Goal: Task Accomplishment & Management: Complete application form

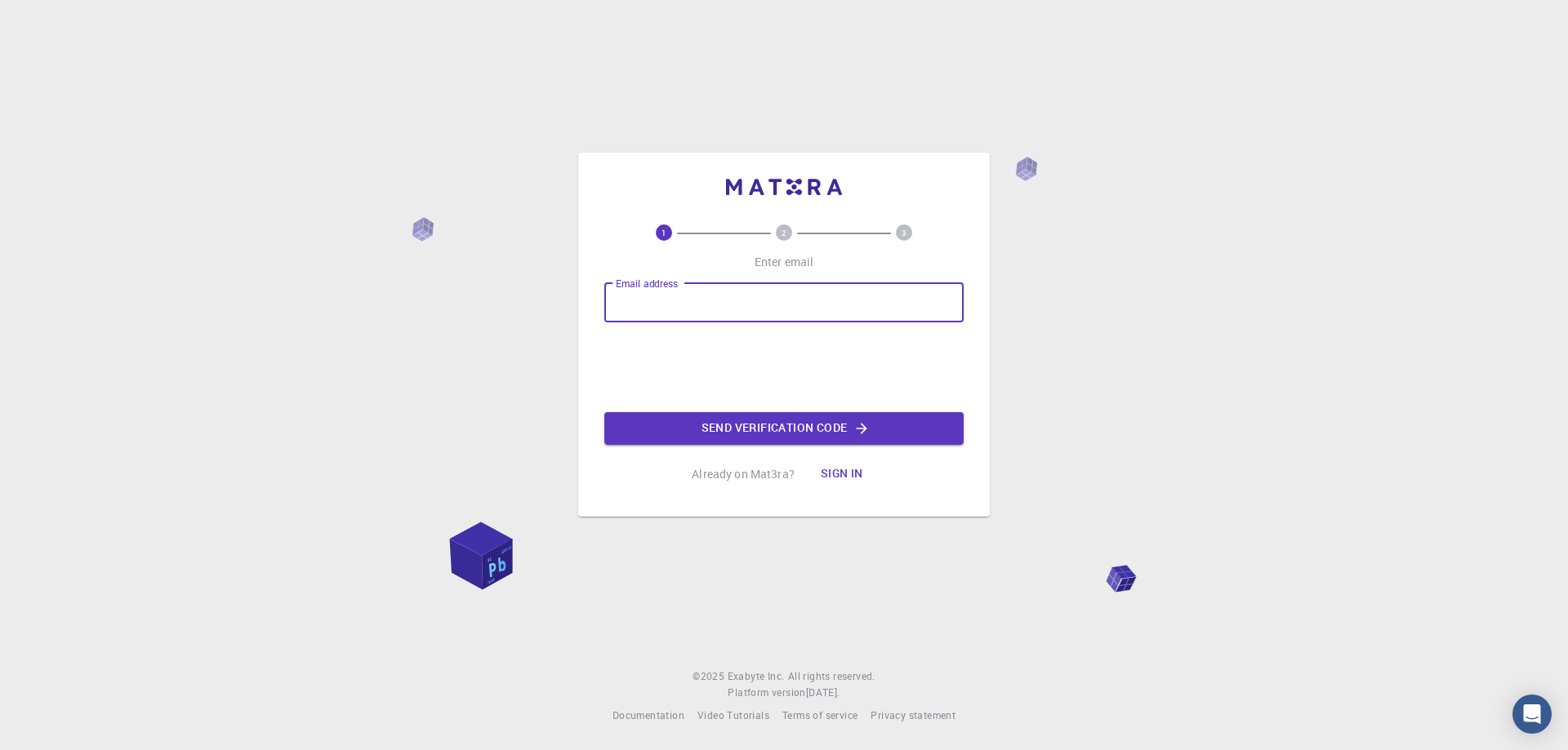
type input "[EMAIL_ADDRESS][DOMAIN_NAME]"
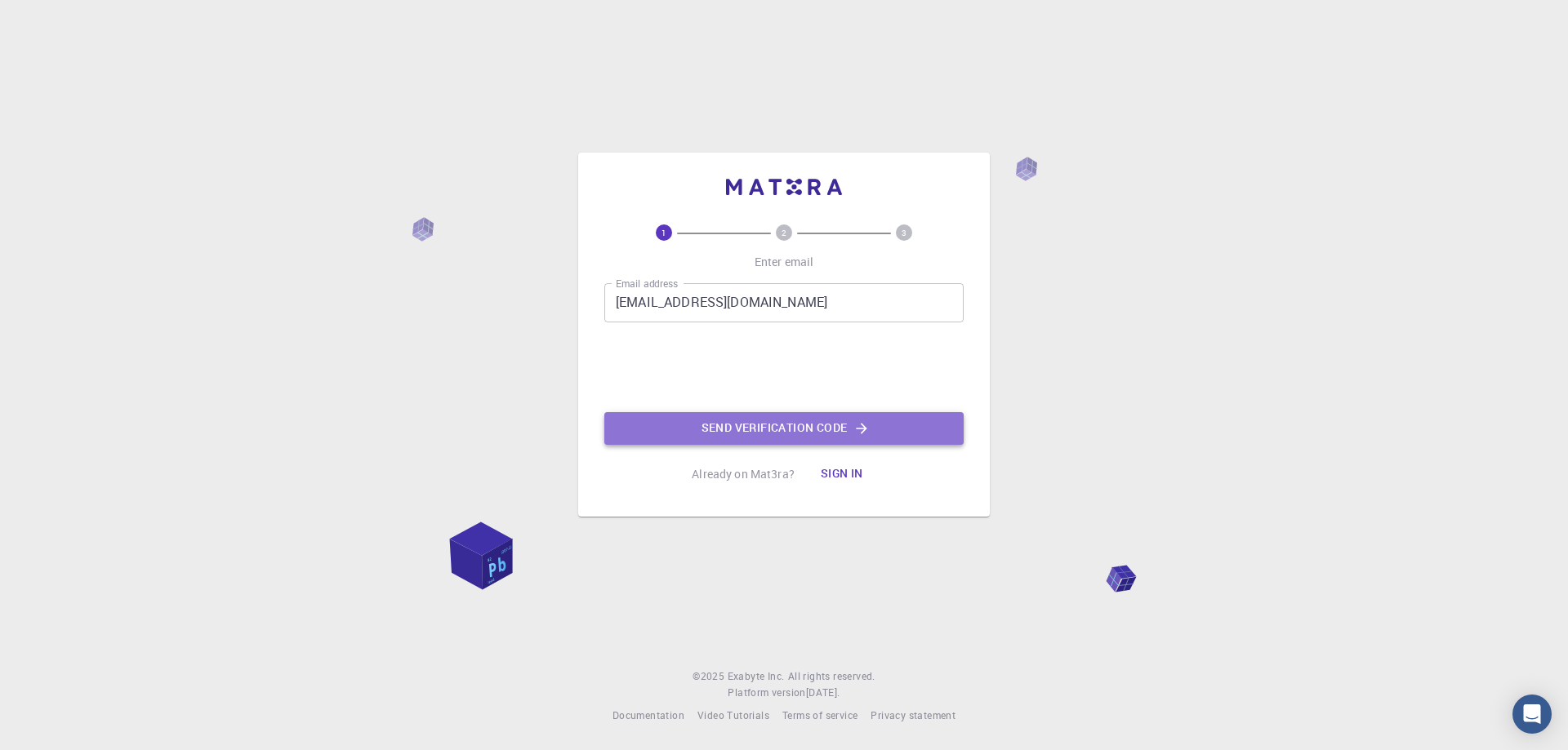
click at [830, 428] on button "Send verification code" at bounding box center [783, 428] width 359 height 33
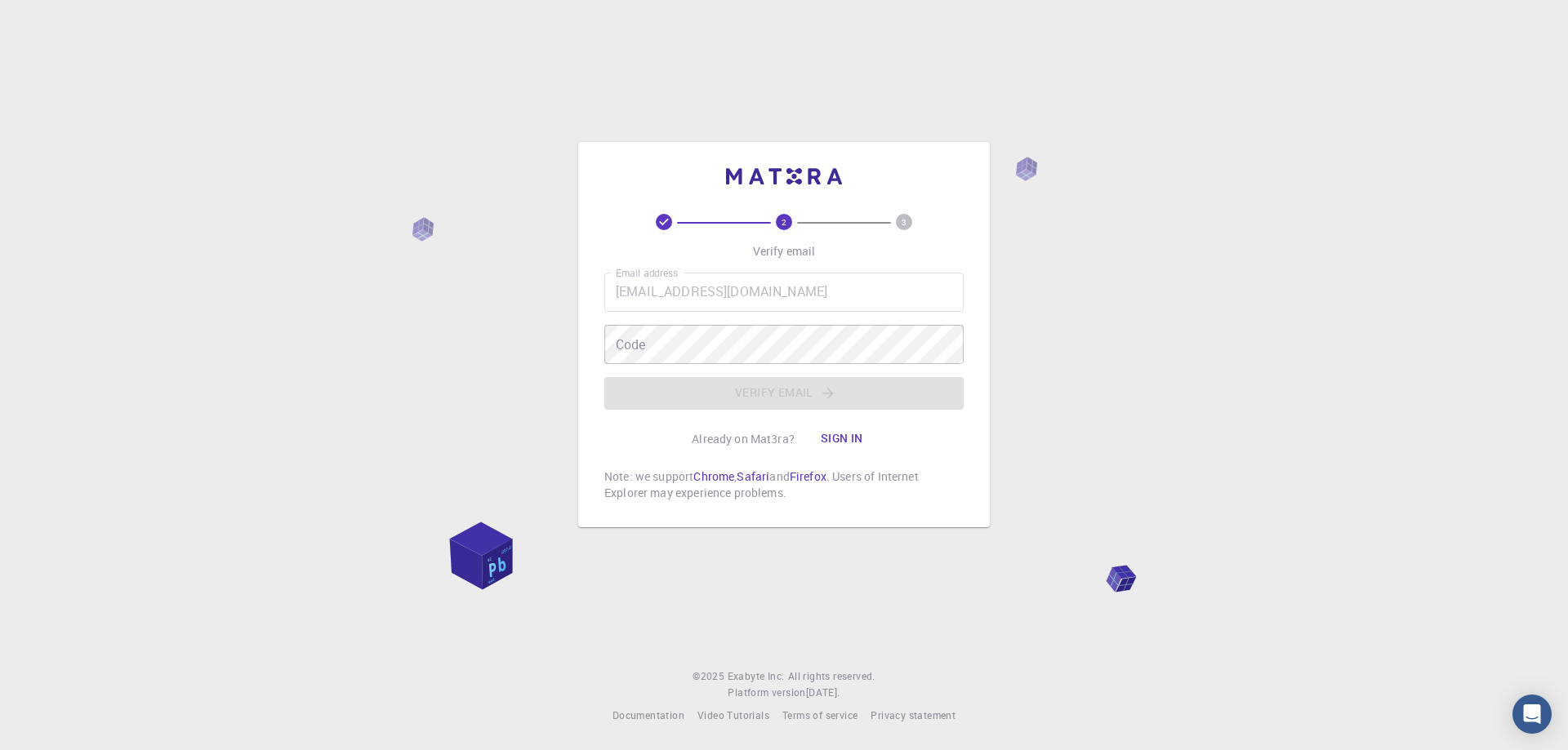
click at [645, 343] on div "Code Code" at bounding box center [783, 344] width 359 height 39
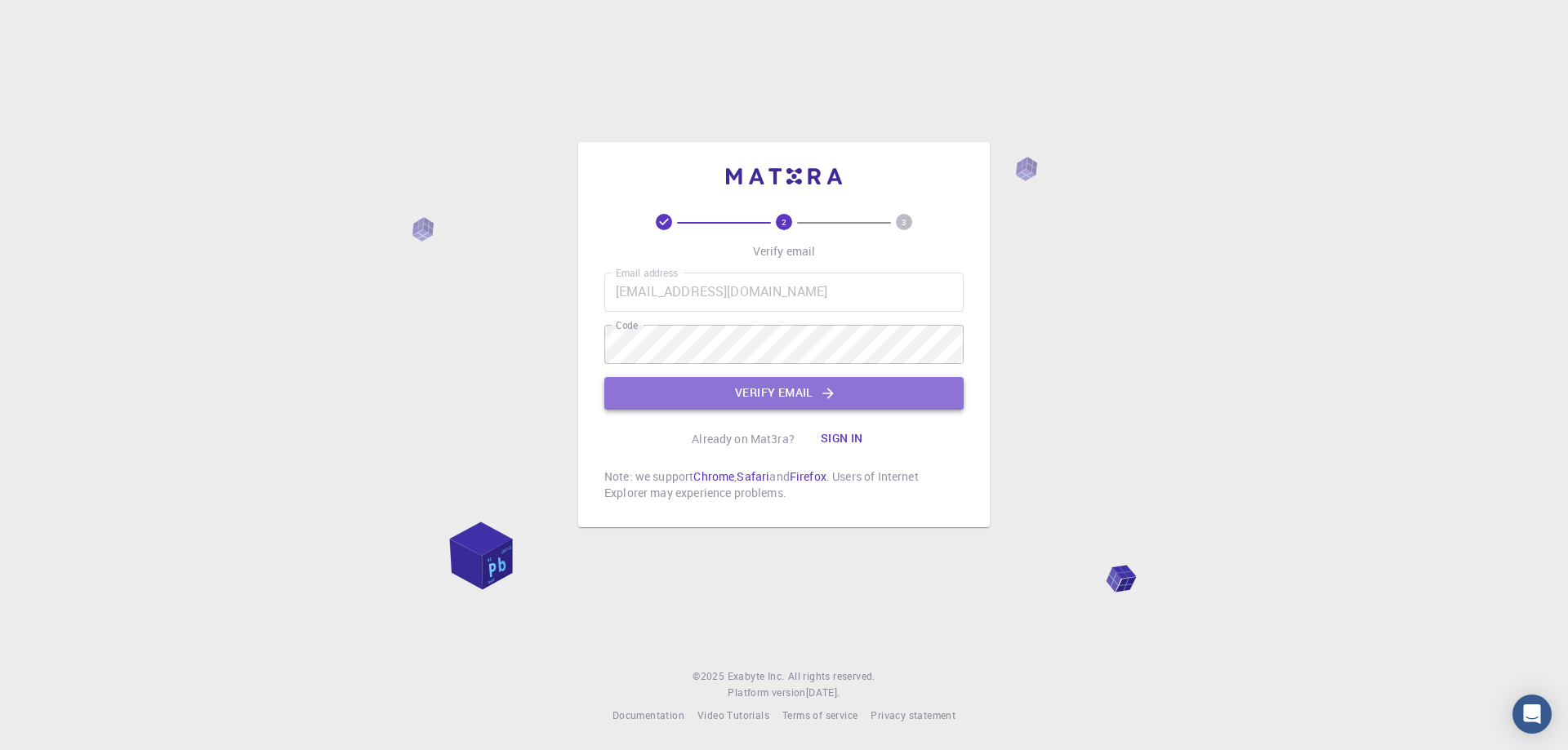
click at [804, 398] on button "Verify email" at bounding box center [783, 394] width 359 height 33
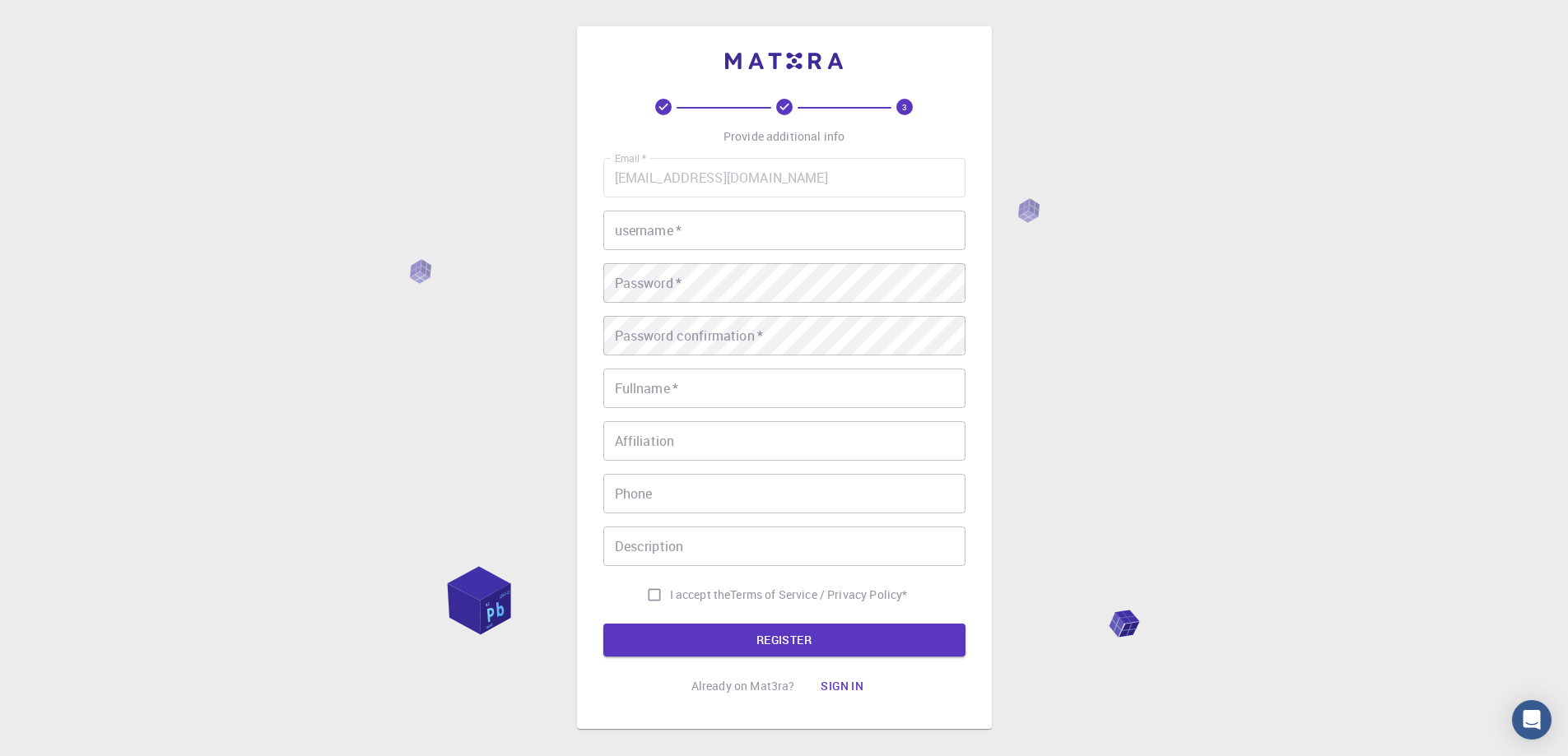
click at [718, 214] on input "username   *" at bounding box center [784, 230] width 362 height 39
click at [635, 264] on div "Password   * Password   *" at bounding box center [784, 282] width 362 height 39
click at [619, 230] on input "[PERSON_NAME]" at bounding box center [784, 230] width 362 height 39
drag, startPoint x: 619, startPoint y: 232, endPoint x: 608, endPoint y: 236, distance: 11.7
click at [608, 236] on input "[PERSON_NAME]" at bounding box center [784, 230] width 362 height 39
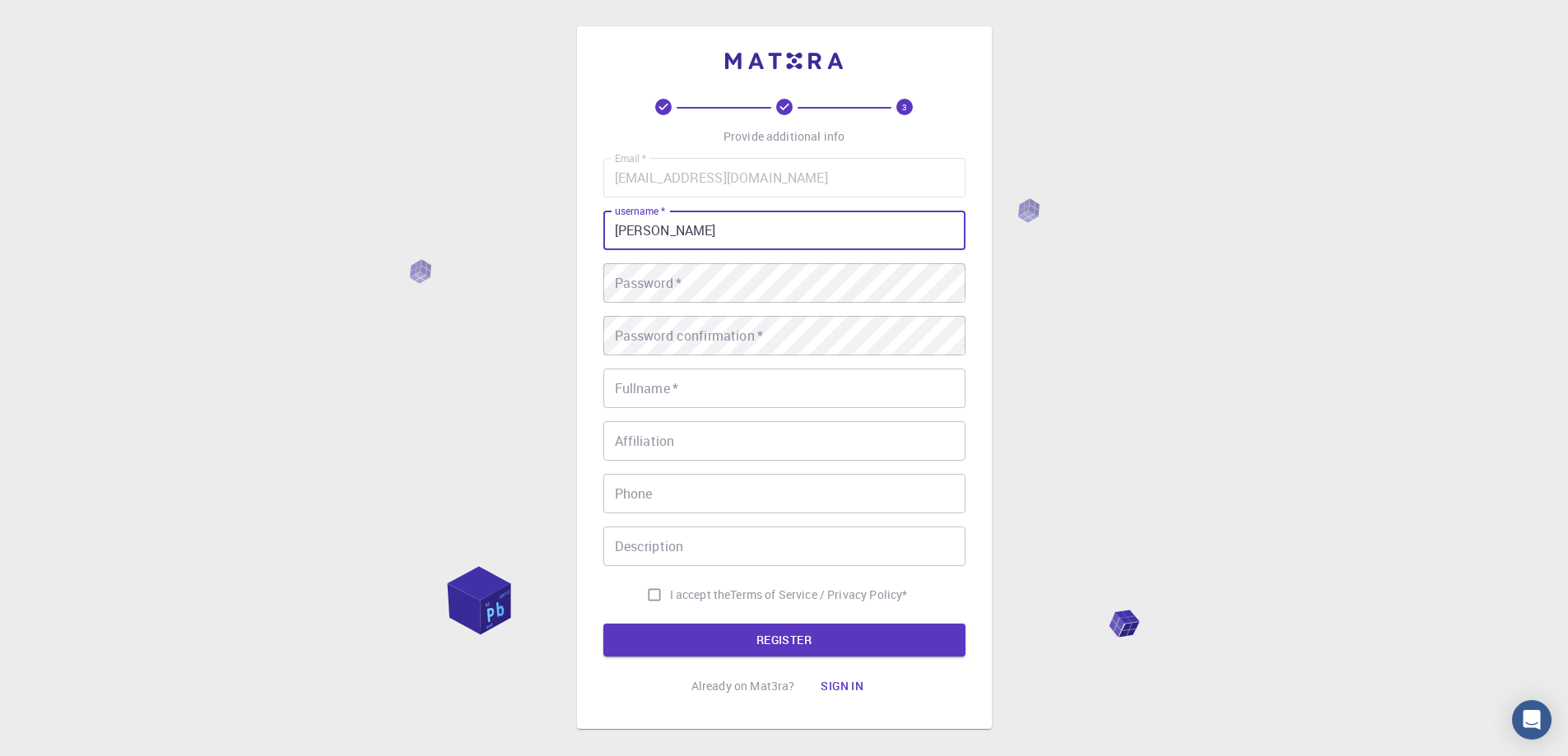
type input "[PERSON_NAME]"
click at [628, 276] on div "Password   * Password   *" at bounding box center [784, 282] width 362 height 39
click at [581, 307] on div "3 Provide additional info Email   * [EMAIL_ADDRESS][DOMAIN_NAME] Email   * user…" at bounding box center [784, 378] width 414 height 703
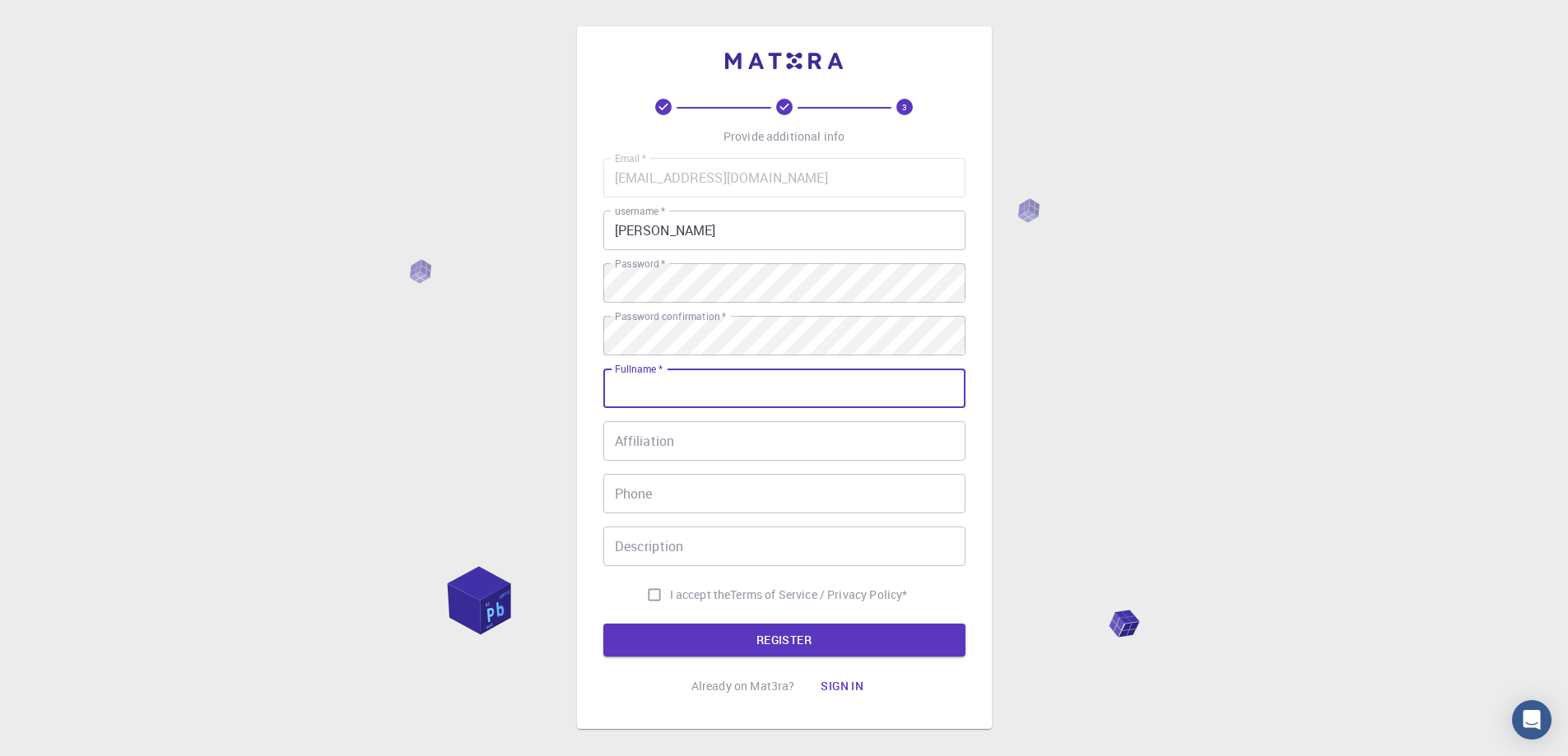
click at [671, 389] on input "Fullname   *" at bounding box center [784, 388] width 362 height 39
type input "[PERSON_NAME]"
click at [639, 446] on input "Affiliation" at bounding box center [784, 441] width 362 height 39
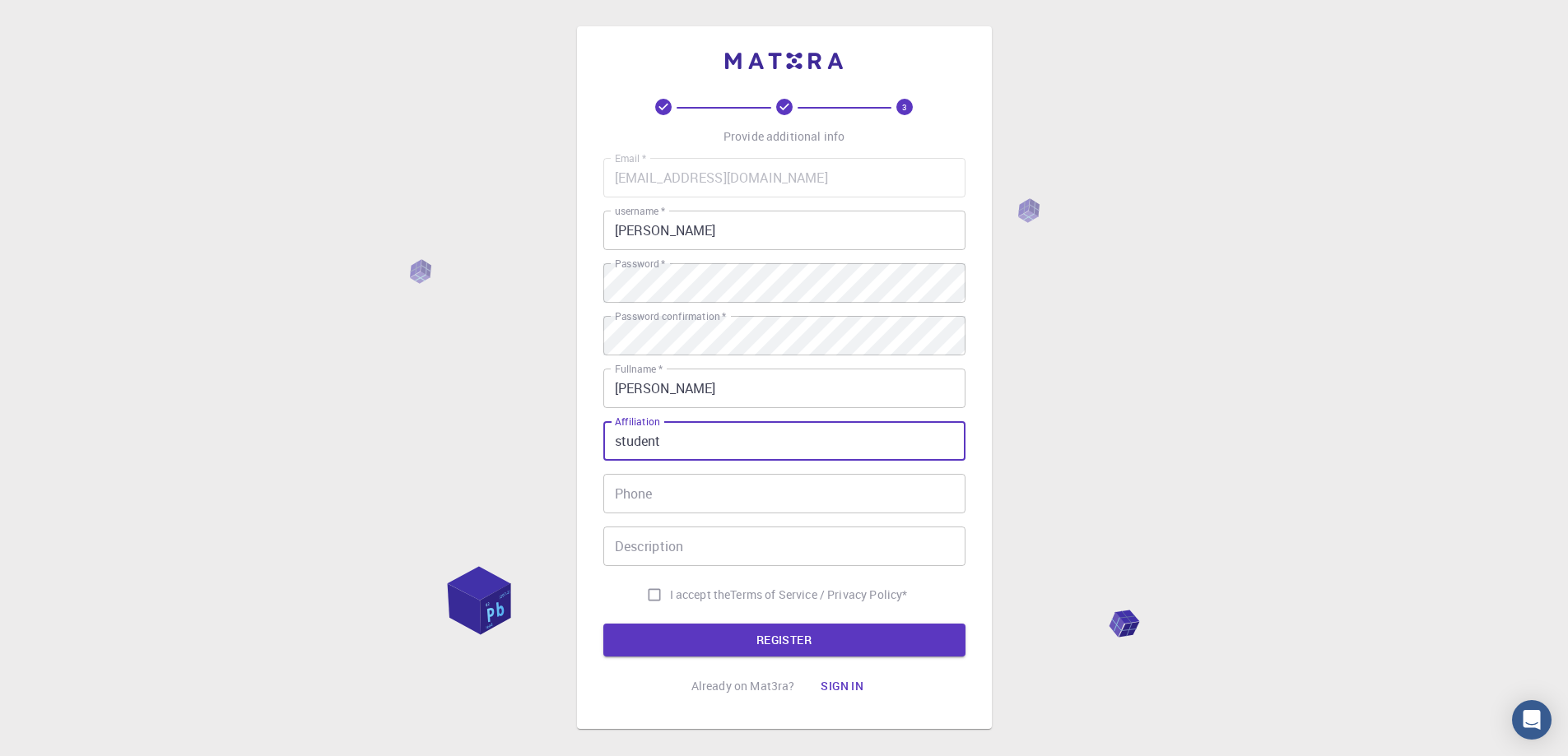
type input "student"
click at [660, 495] on input "Phone" at bounding box center [784, 493] width 362 height 39
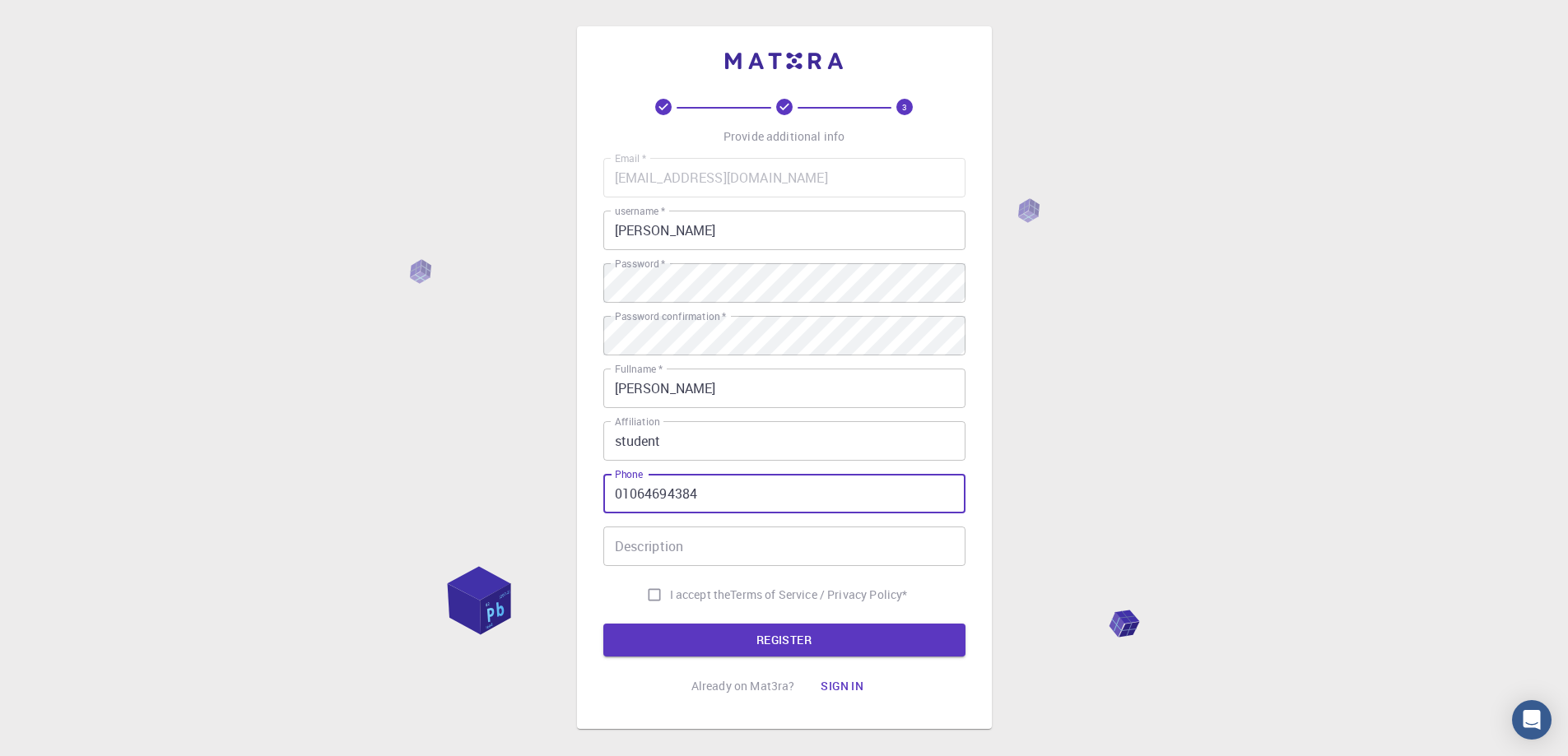
type input "01064694384"
click at [648, 553] on input "Description" at bounding box center [784, 546] width 362 height 39
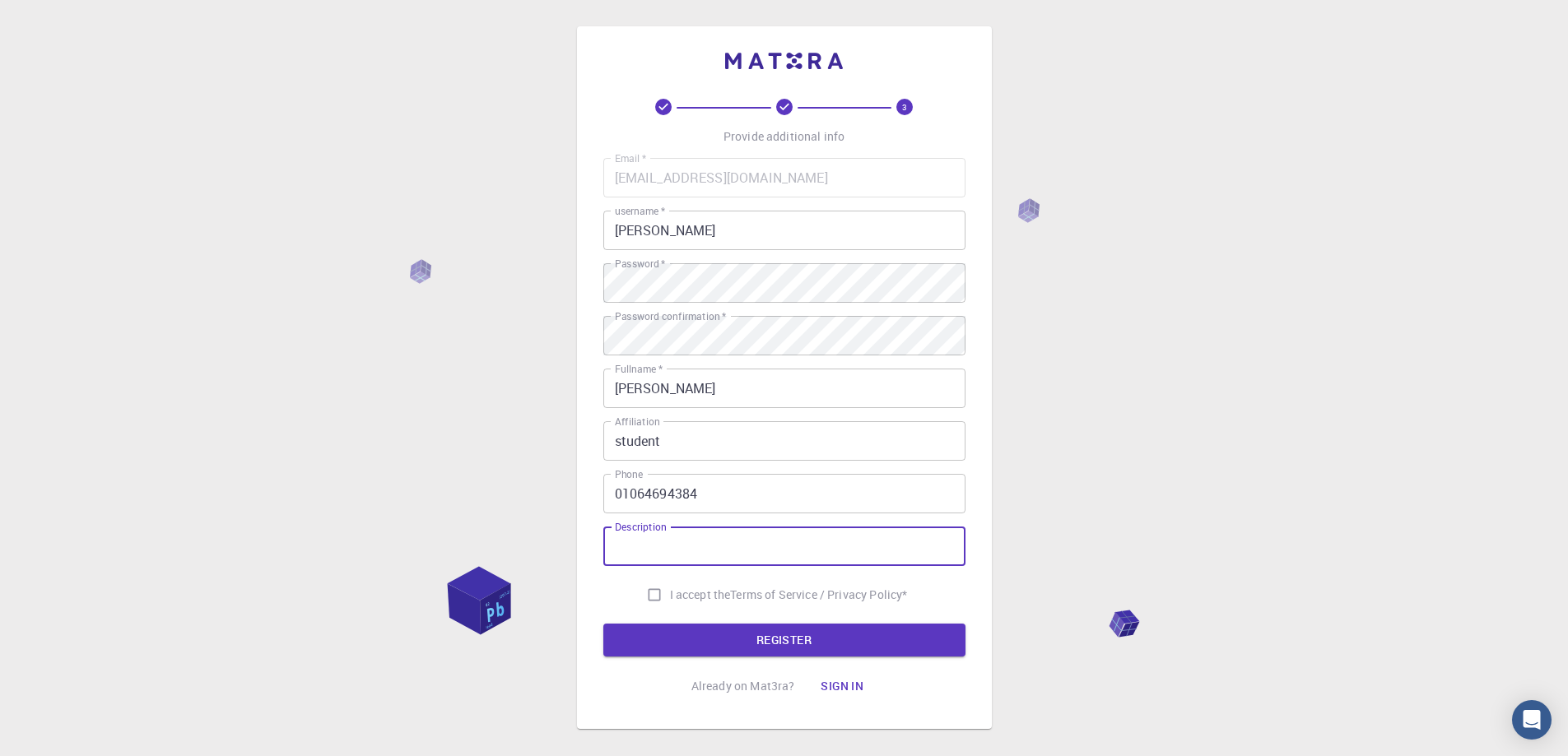
click at [652, 590] on input "I accept the Terms of Service / Privacy Policy *" at bounding box center [655, 595] width 31 height 31
checkbox input "true"
click at [720, 633] on button "REGISTER" at bounding box center [784, 640] width 362 height 33
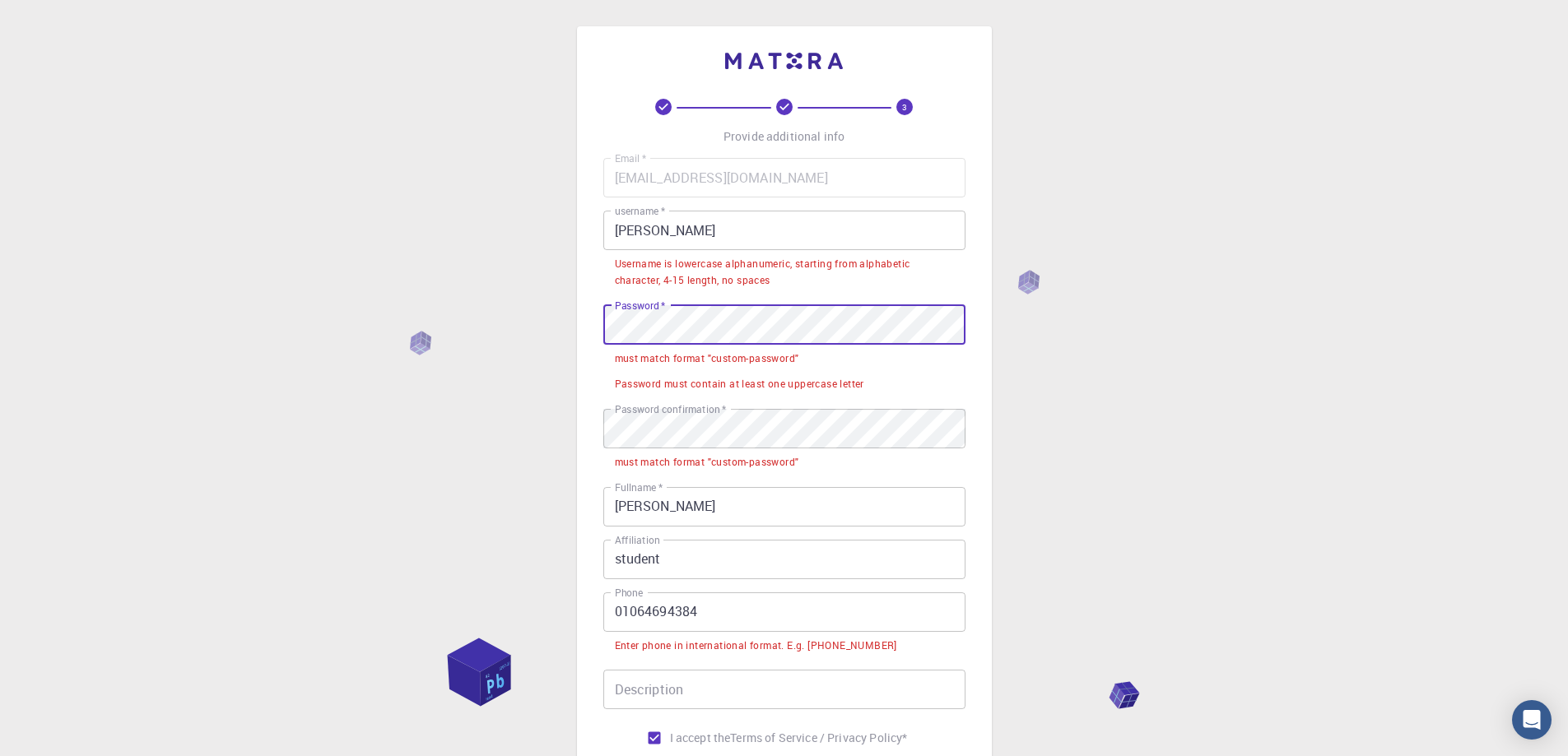
click at [600, 327] on div "3 Provide additional info Email   * [EMAIL_ADDRESS][DOMAIN_NAME] Email   * user…" at bounding box center [784, 449] width 414 height 846
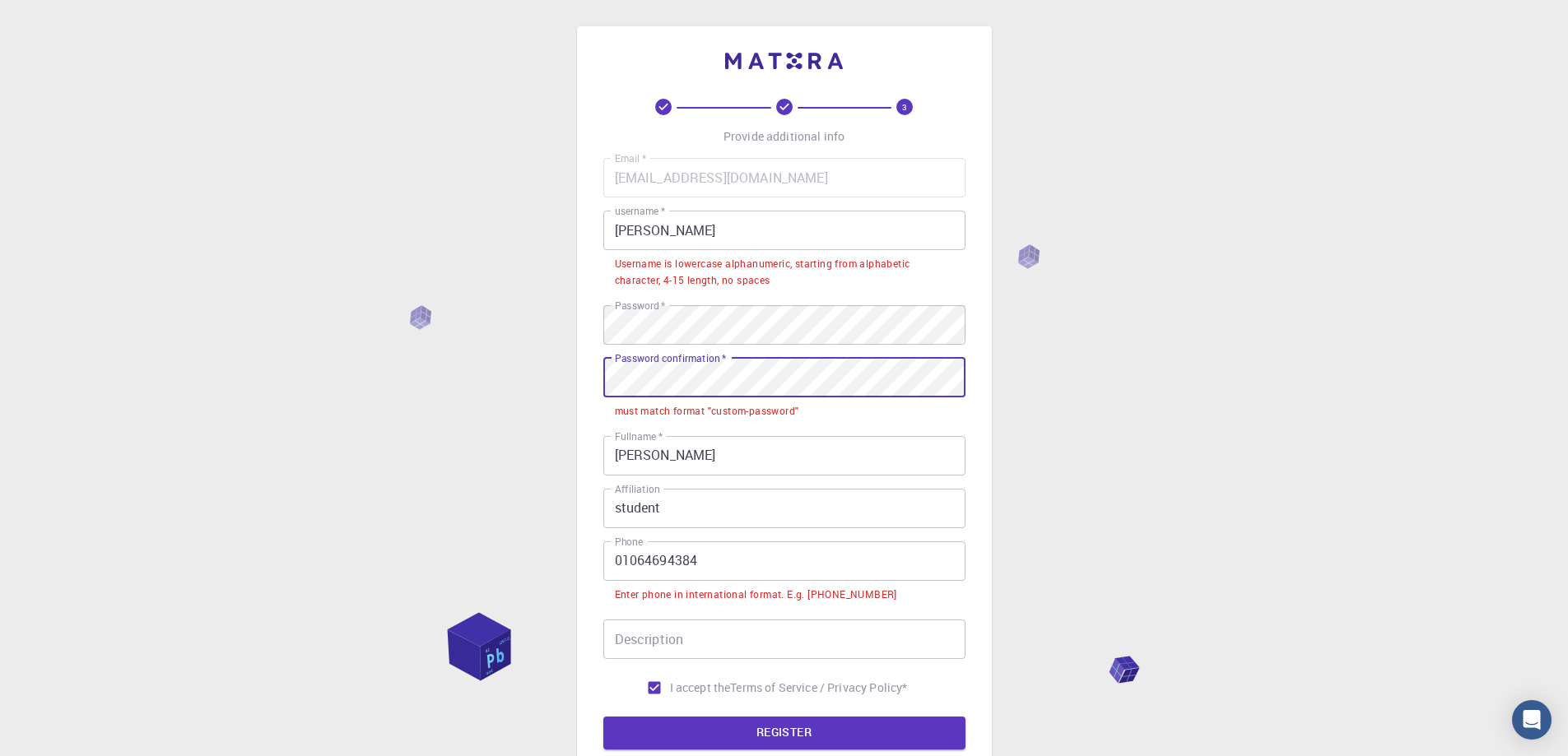
click at [564, 384] on div "3 Provide additional info Email   * [EMAIL_ADDRESS][DOMAIN_NAME] Email   * user…" at bounding box center [784, 465] width 1568 height 929
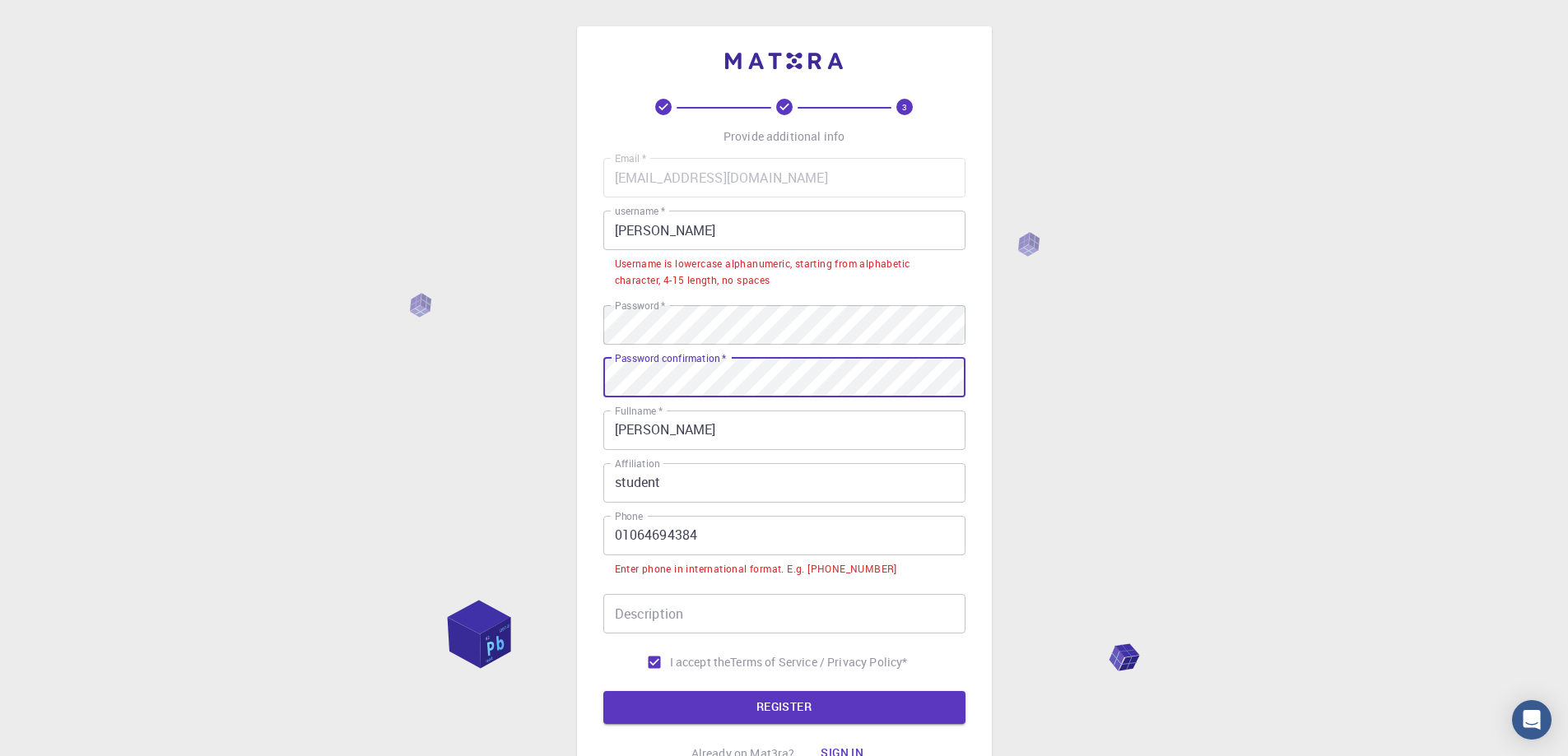
scroll to position [148, 0]
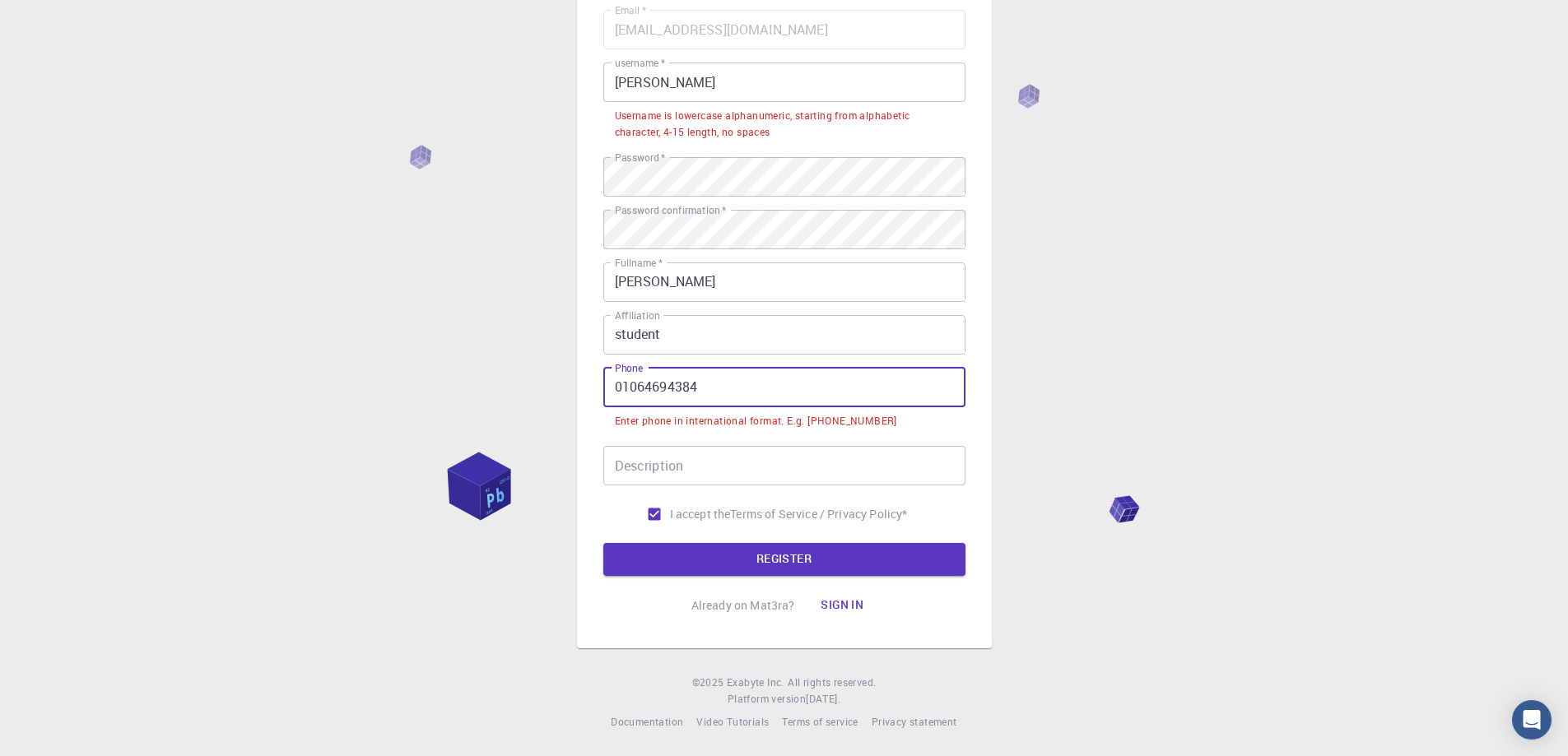
click at [691, 384] on input "01064694384" at bounding box center [784, 387] width 362 height 39
drag, startPoint x: 704, startPoint y: 389, endPoint x: 536, endPoint y: 401, distance: 168.4
click at [536, 401] on div "3 Provide additional info Email   * [EMAIL_ADDRESS][DOMAIN_NAME] Email   * user…" at bounding box center [784, 303] width 1568 height 904
click at [636, 389] on input "01064694384" at bounding box center [784, 387] width 362 height 39
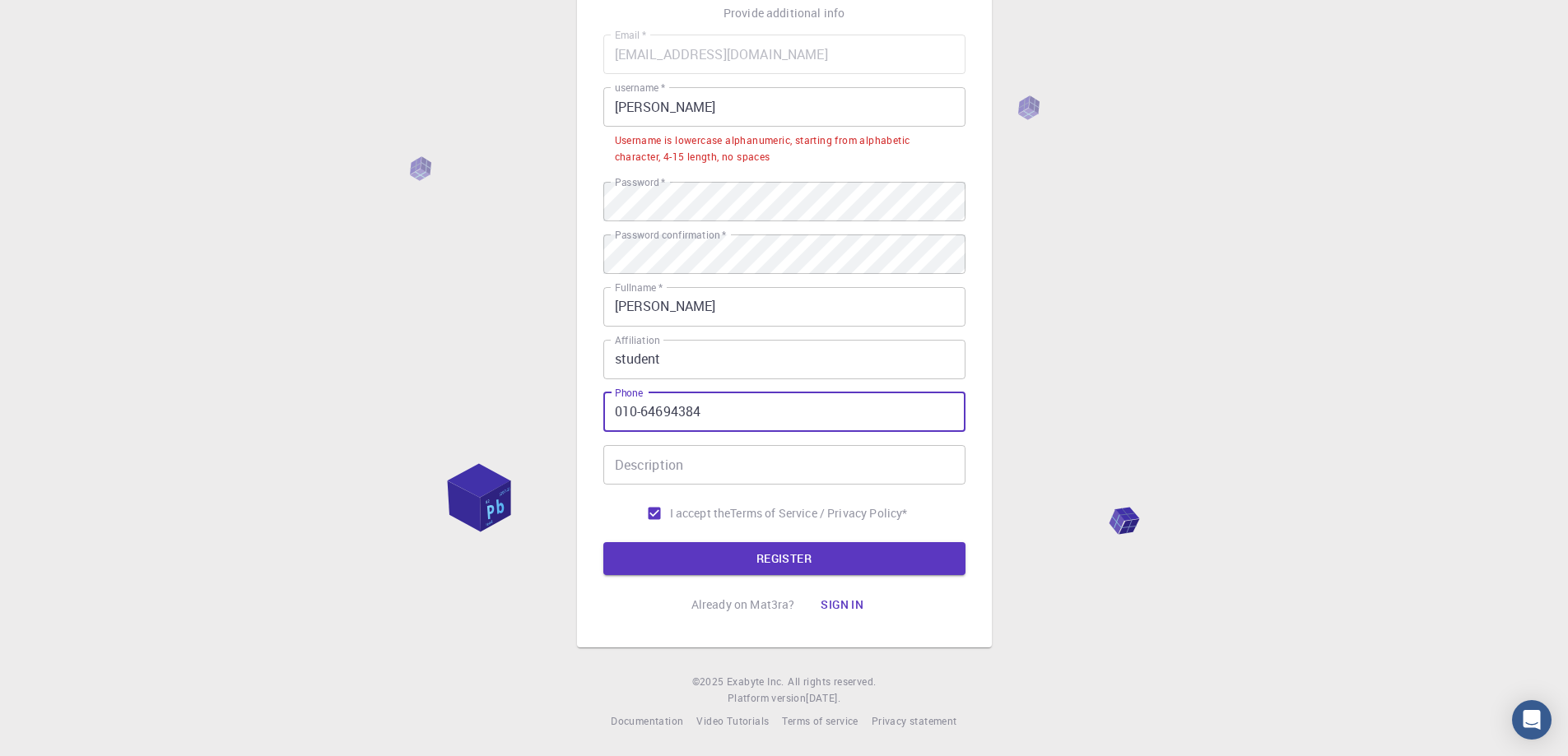
scroll to position [124, 0]
click at [671, 413] on input "010-64694384" at bounding box center [784, 411] width 362 height 39
click at [736, 403] on input "[PHONE_NUMBER]" at bounding box center [784, 411] width 362 height 39
click at [792, 566] on button "REGISTER" at bounding box center [784, 559] width 362 height 33
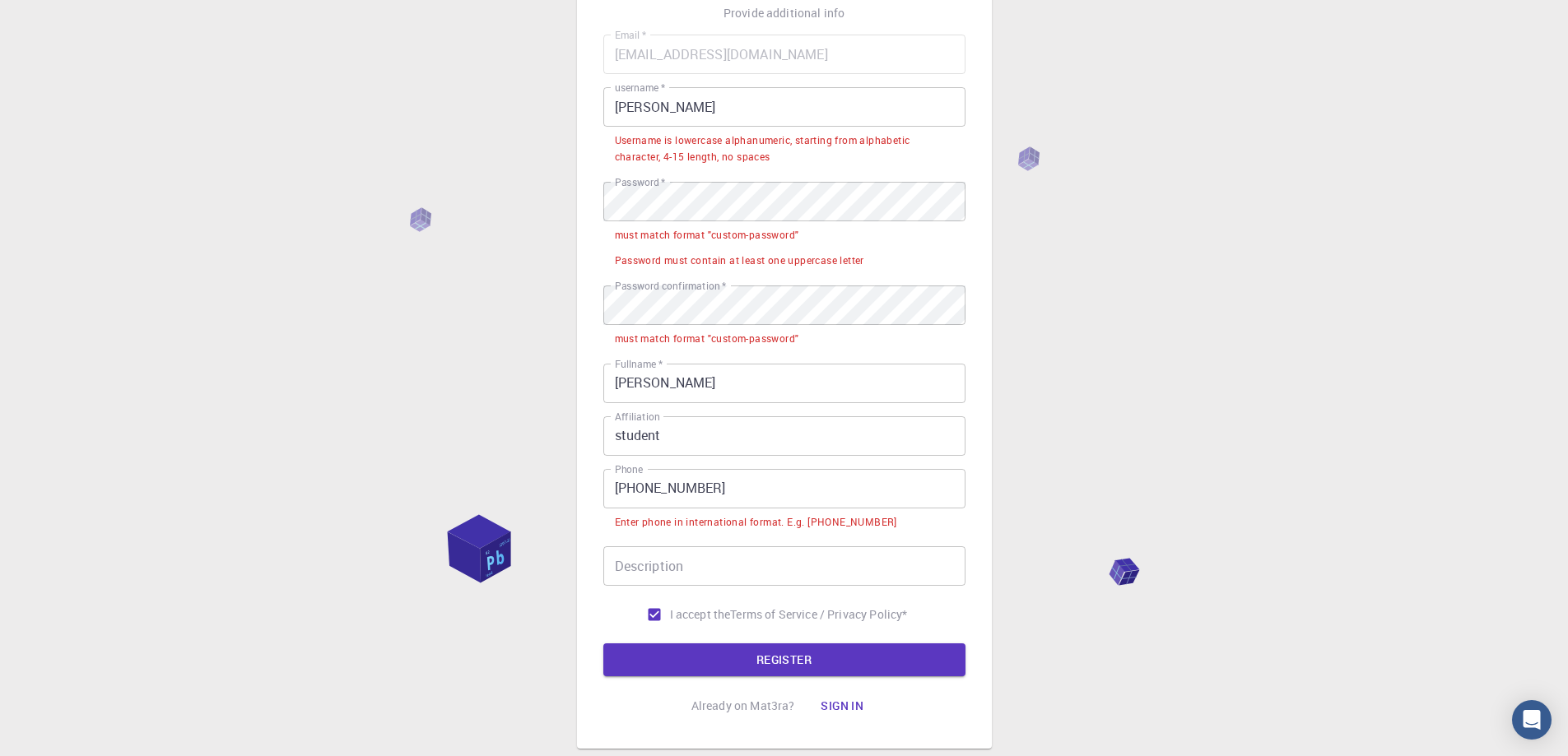
click at [744, 543] on div "Email   * [EMAIL_ADDRESS][DOMAIN_NAME] Email   * username   * [PERSON_NAME] use…" at bounding box center [784, 333] width 362 height 596
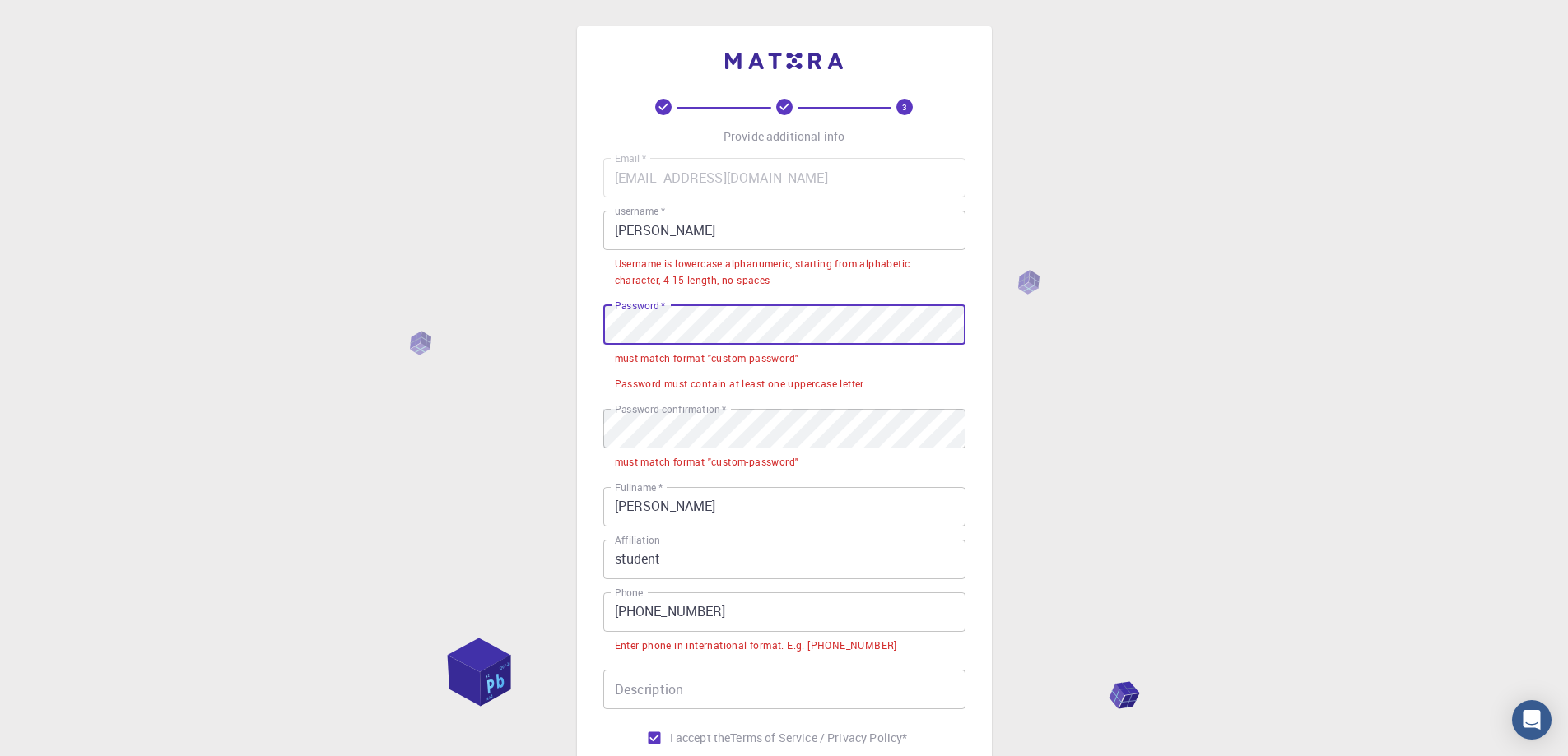
click at [506, 355] on div "3 Provide additional info Email   * [EMAIL_ADDRESS][DOMAIN_NAME] Email   * user…" at bounding box center [784, 490] width 1568 height 981
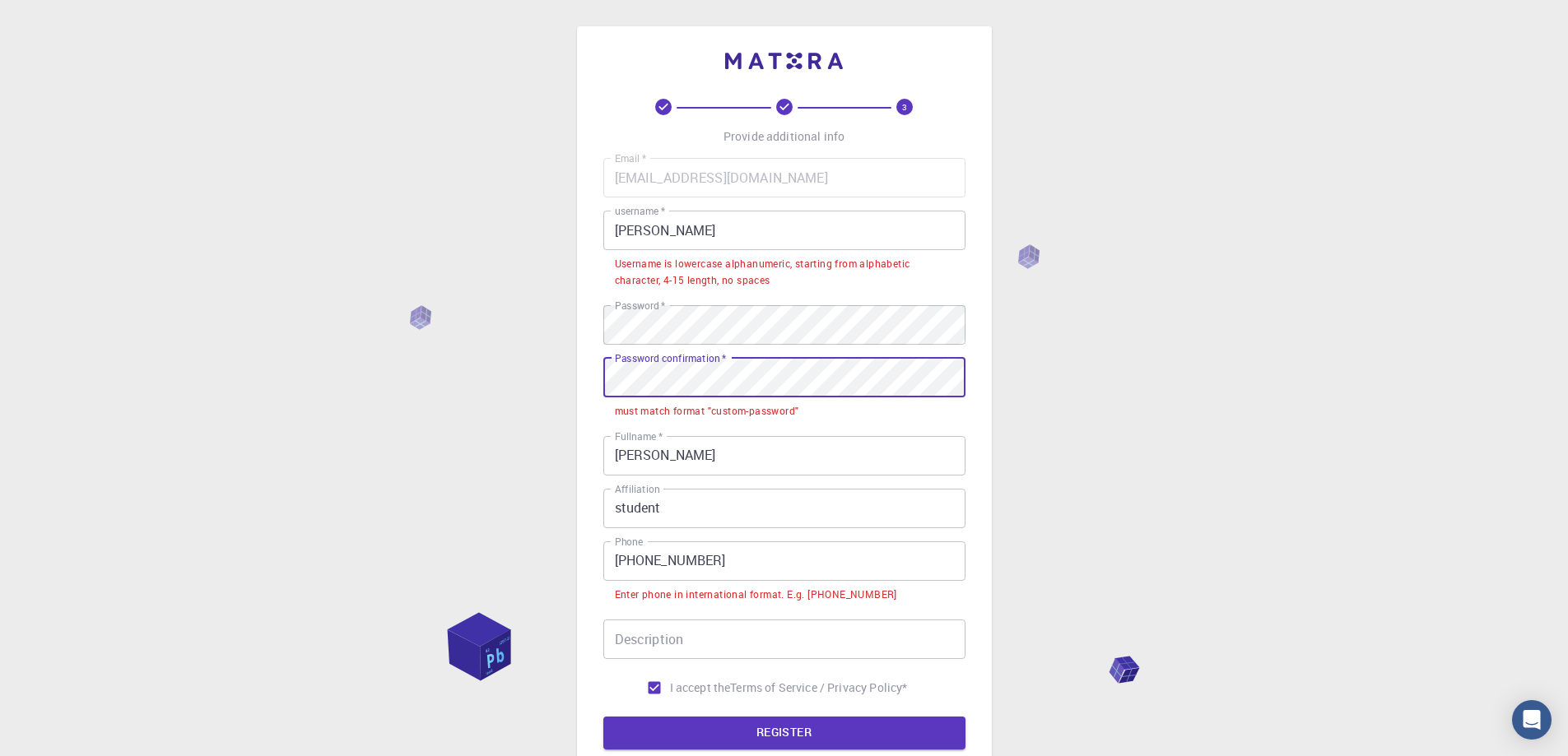
click at [515, 367] on div "3 Provide additional info Email   * [EMAIL_ADDRESS][DOMAIN_NAME] Email   * user…" at bounding box center [784, 465] width 1568 height 929
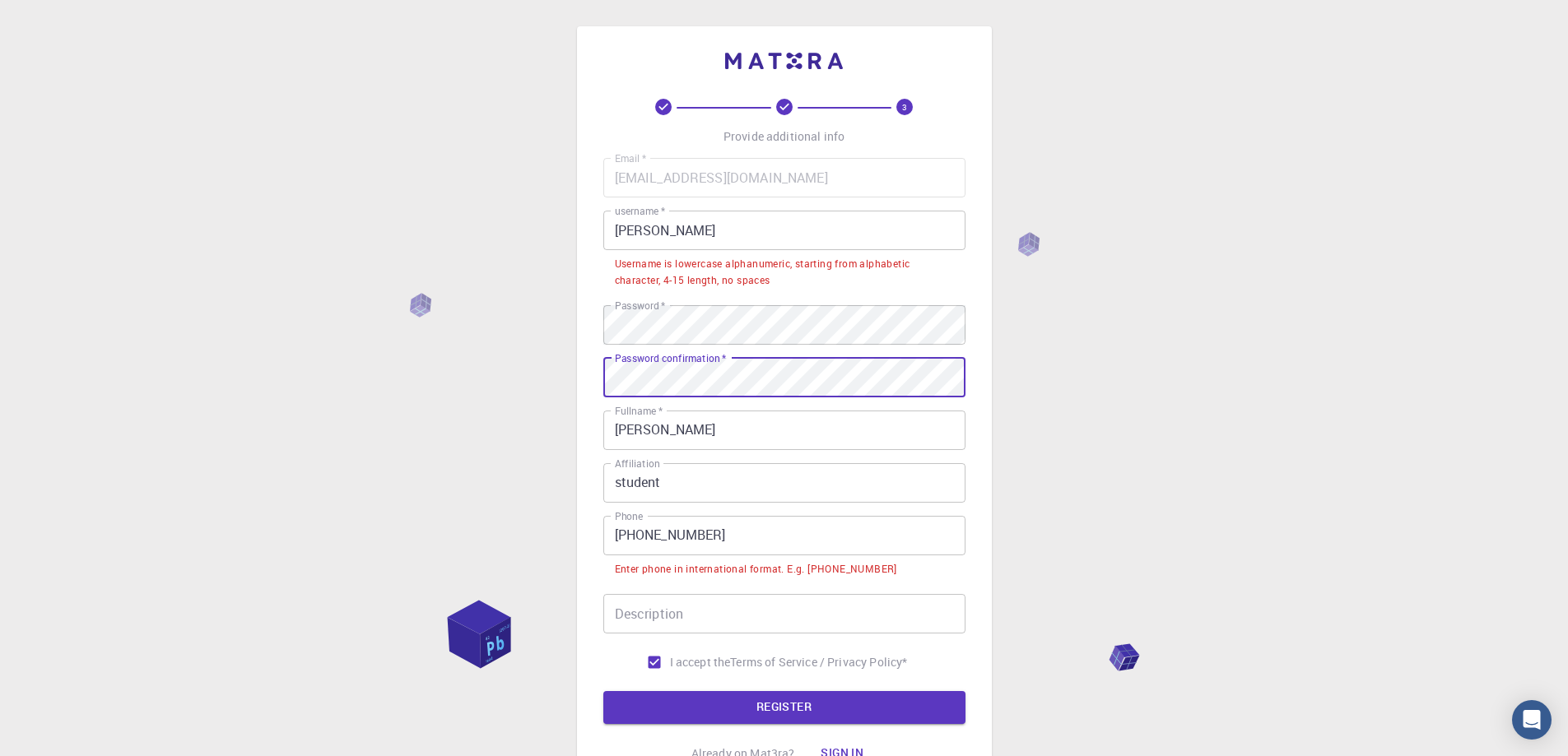
click at [724, 607] on input "Description" at bounding box center [784, 613] width 362 height 39
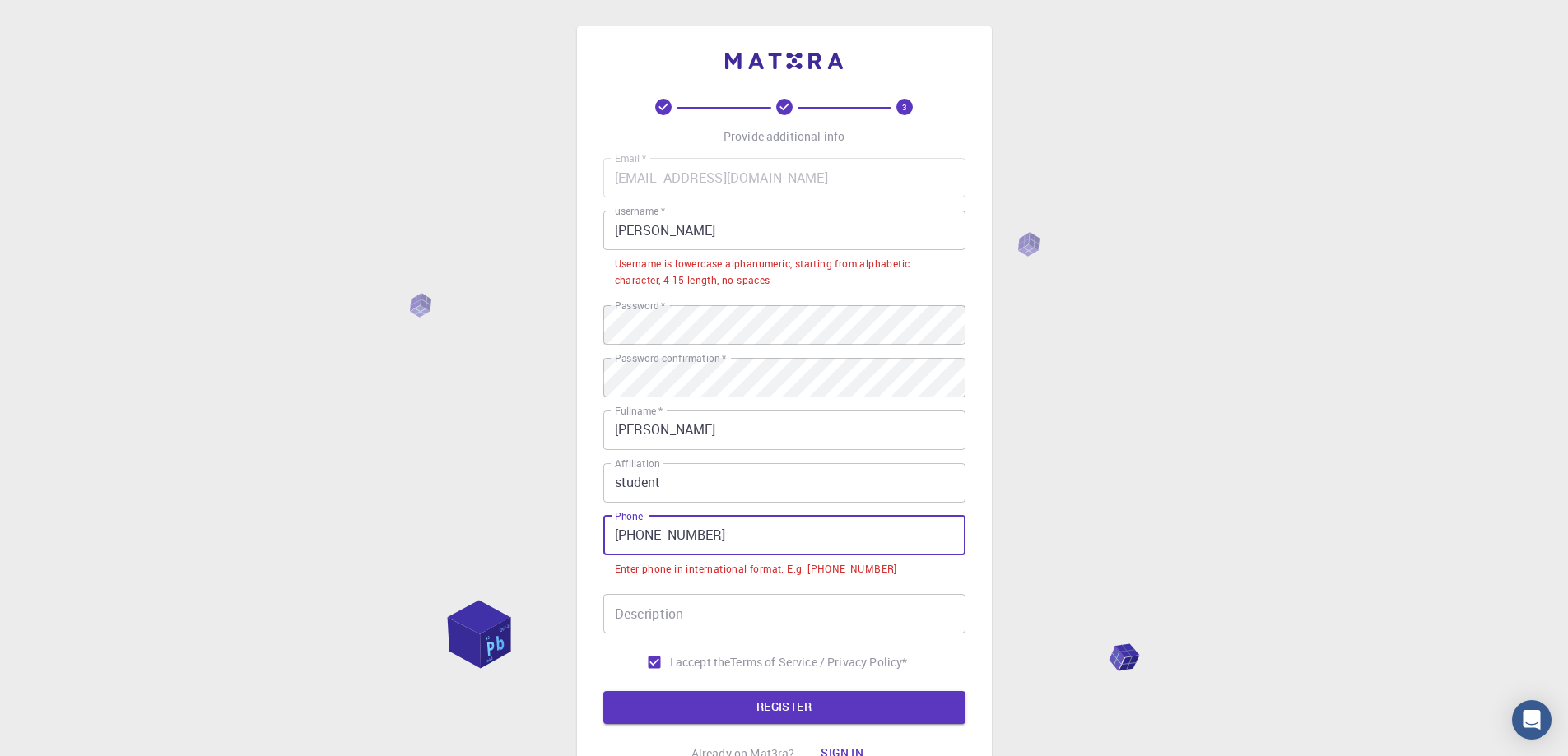
drag, startPoint x: 567, startPoint y: 553, endPoint x: 535, endPoint y: 556, distance: 32.1
click at [535, 556] on div "3 Provide additional info Email   * [EMAIL_ADDRESS][DOMAIN_NAME] Email   * user…" at bounding box center [784, 452] width 1568 height 904
type input "0"
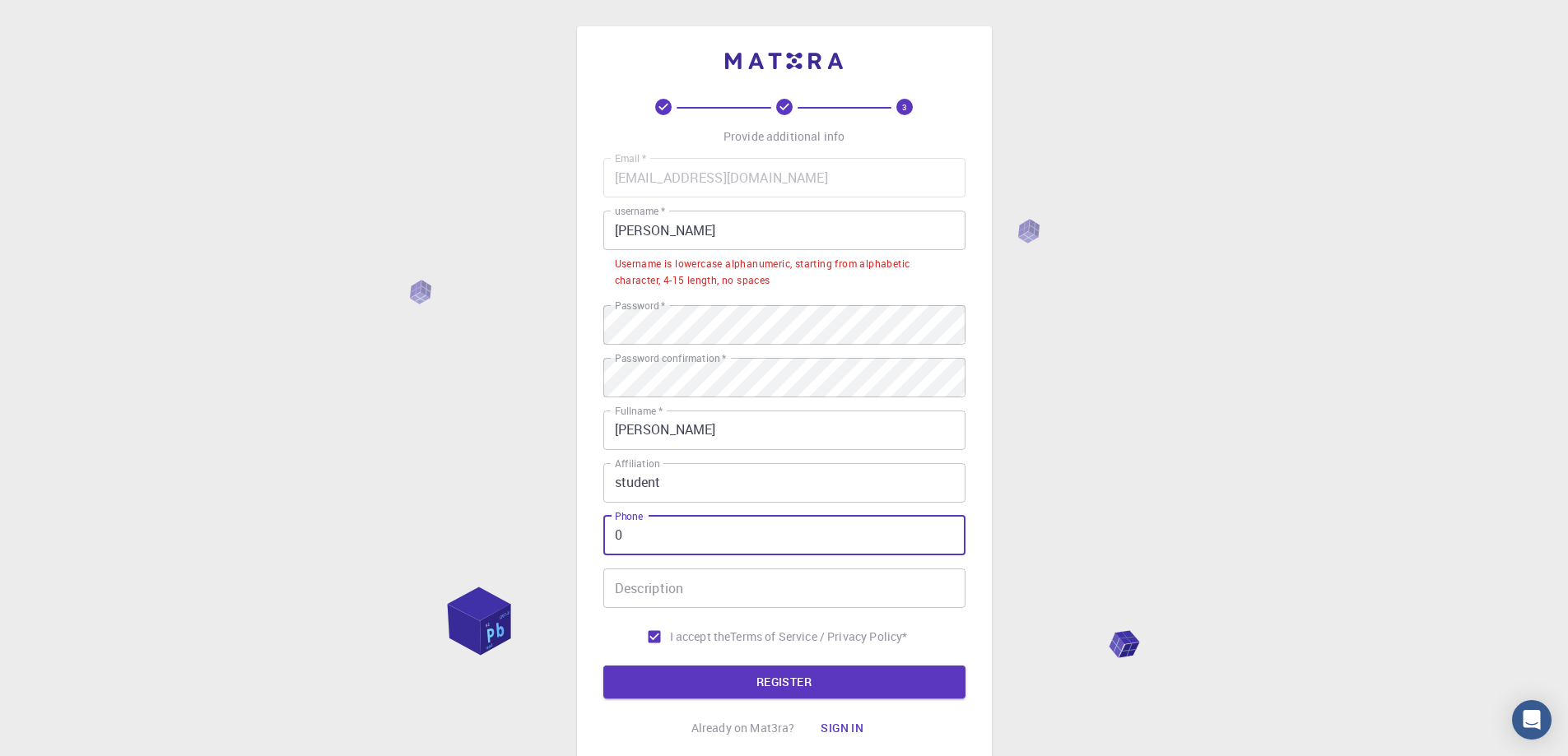
drag, startPoint x: 624, startPoint y: 527, endPoint x: 542, endPoint y: 549, distance: 84.9
click at [542, 549] on div "3 Provide additional info Email   * [EMAIL_ADDRESS][DOMAIN_NAME] Email   * user…" at bounding box center [784, 440] width 1568 height 880
click at [1068, 540] on div "3 Provide additional info Email   * [EMAIL_ADDRESS][DOMAIN_NAME] Email   * user…" at bounding box center [784, 440] width 1568 height 880
click at [816, 680] on button "REGISTER" at bounding box center [784, 682] width 362 height 33
